Goal: Book appointment/travel/reservation

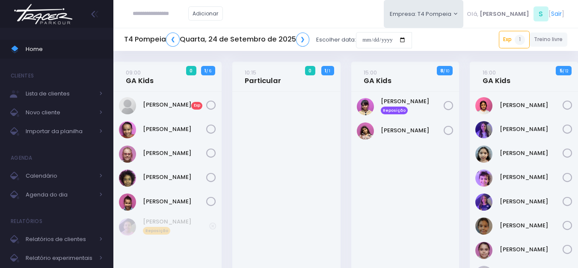
click at [64, 15] on img at bounding box center [43, 14] width 65 height 30
click at [65, 14] on img at bounding box center [43, 14] width 65 height 30
drag, startPoint x: 0, startPoint y: 0, endPoint x: 74, endPoint y: 7, distance: 73.9
click at [65, 14] on img at bounding box center [43, 14] width 65 height 30
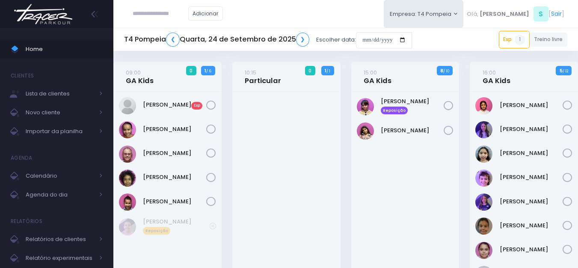
click at [64, 18] on img at bounding box center [43, 14] width 65 height 30
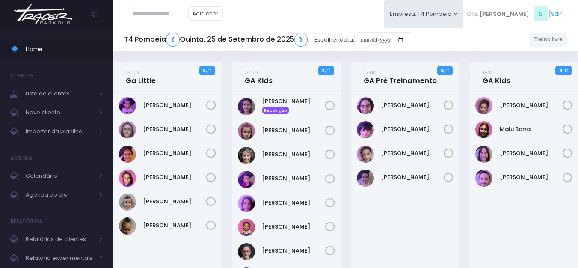
click at [346, 43] on div "T4 Pompeia ❮ Quinta, 25 de Setembro de 2025 ❯ Escolher data:" at bounding box center [267, 40] width 286 height 20
click at [387, 43] on input "date" at bounding box center [382, 40] width 56 height 16
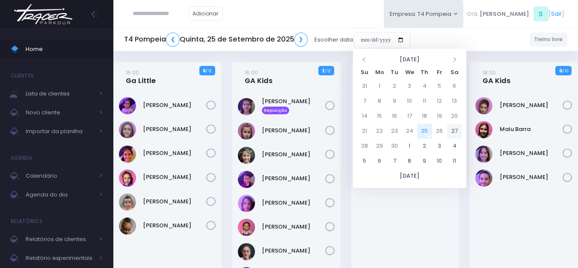
click at [459, 128] on td "27" at bounding box center [454, 131] width 15 height 15
type input "**********"
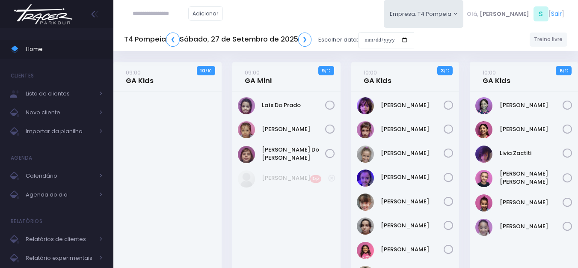
click at [72, 18] on img at bounding box center [43, 14] width 65 height 30
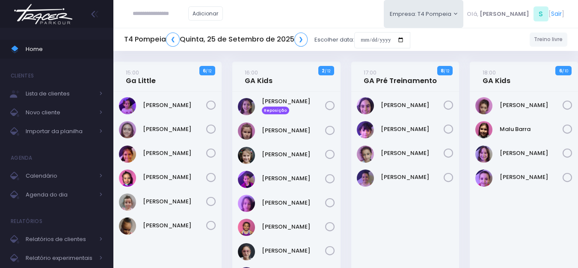
click at [62, 21] on img at bounding box center [43, 14] width 65 height 30
click at [68, 23] on img at bounding box center [43, 14] width 65 height 30
